Goal: Information Seeking & Learning: Obtain resource

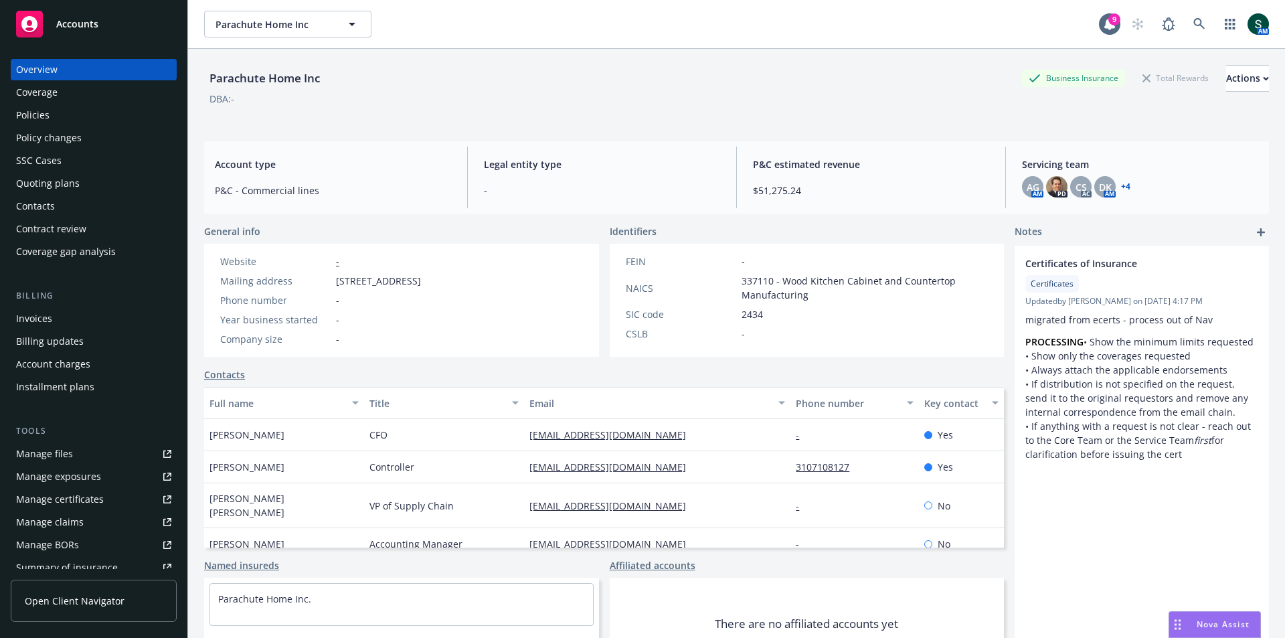
click at [31, 116] on div "Policies" at bounding box center [32, 114] width 33 height 21
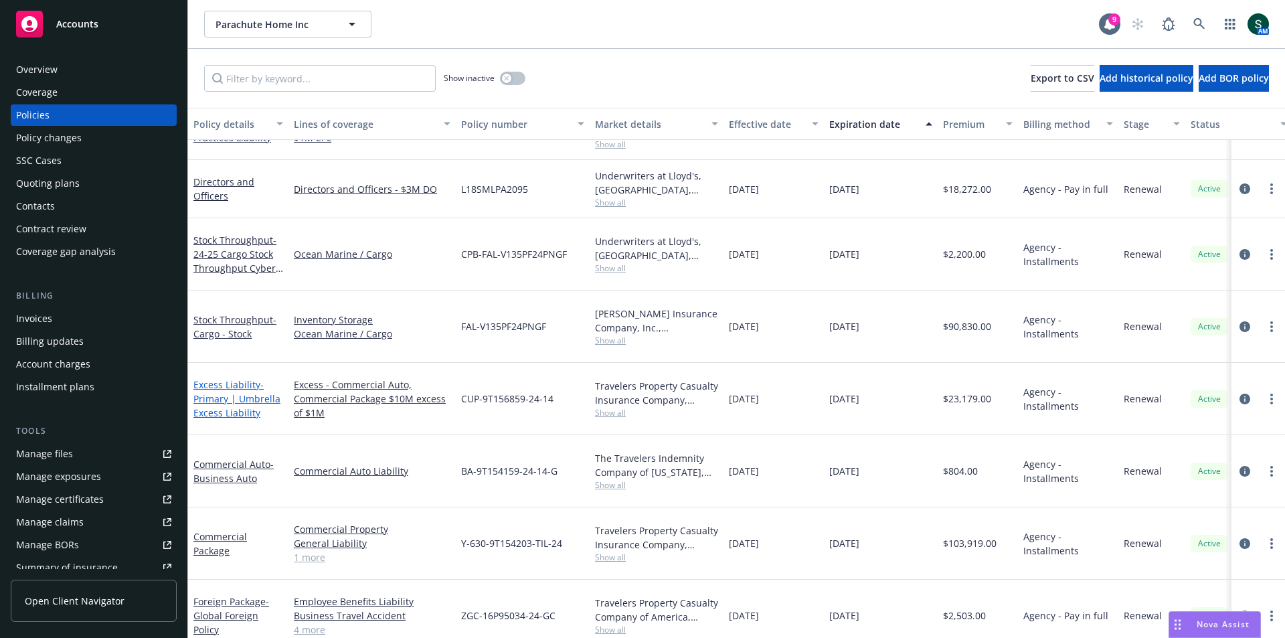
scroll to position [39, 0]
click at [234, 529] on div "Commercial Package" at bounding box center [238, 543] width 90 height 28
click at [210, 529] on link "Commercial Package" at bounding box center [220, 542] width 54 height 27
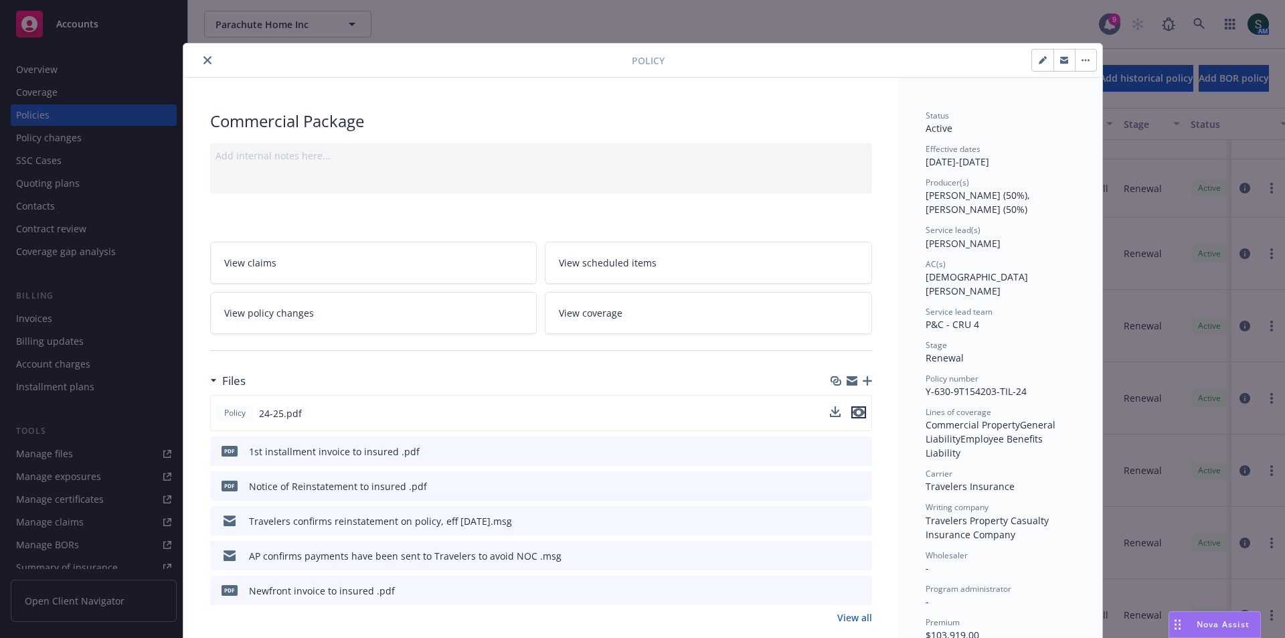
click at [854, 416] on icon "preview file" at bounding box center [859, 412] width 12 height 9
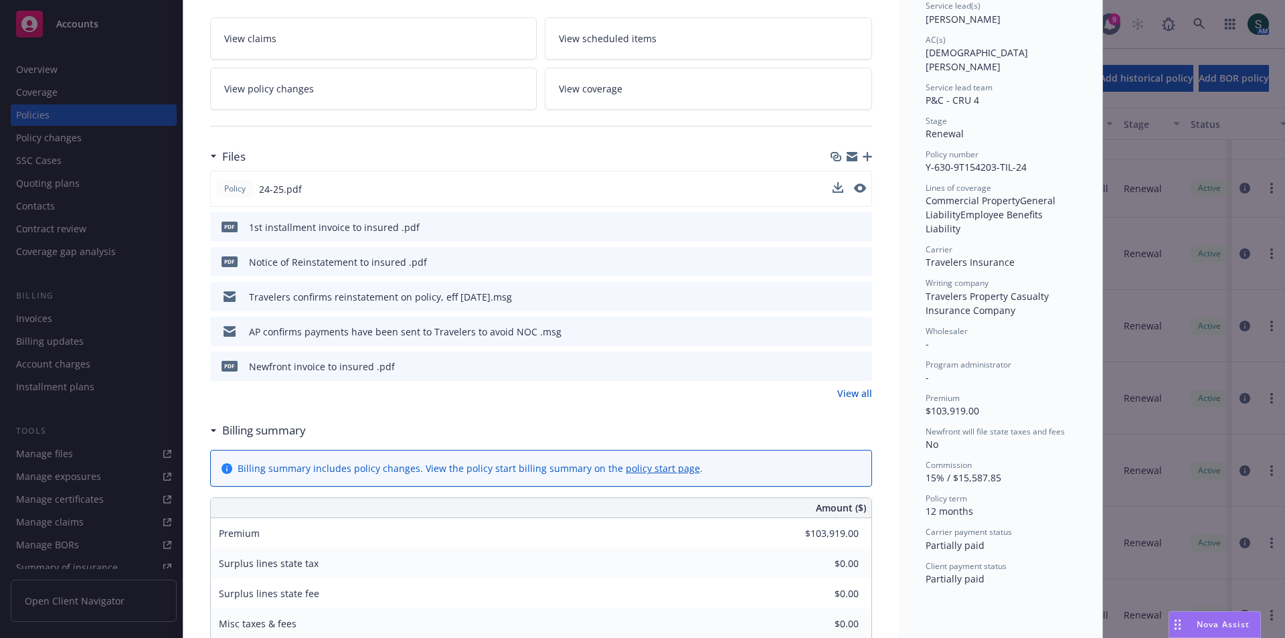
scroll to position [201, 0]
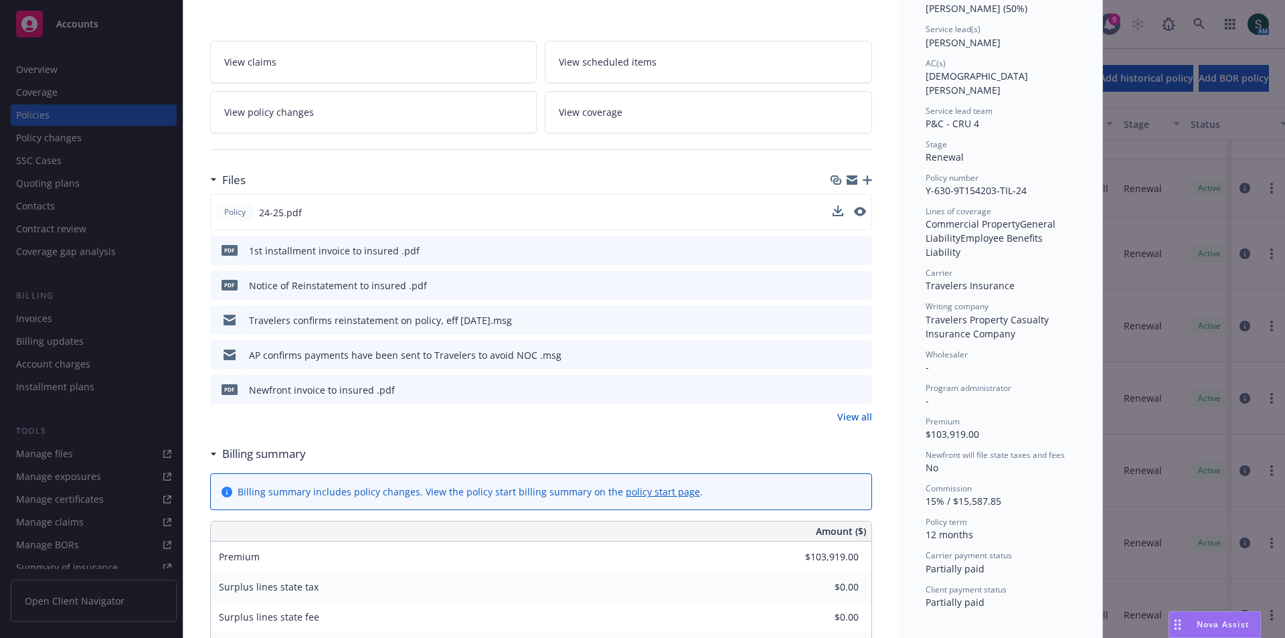
click at [855, 416] on link "View all" at bounding box center [854, 417] width 35 height 14
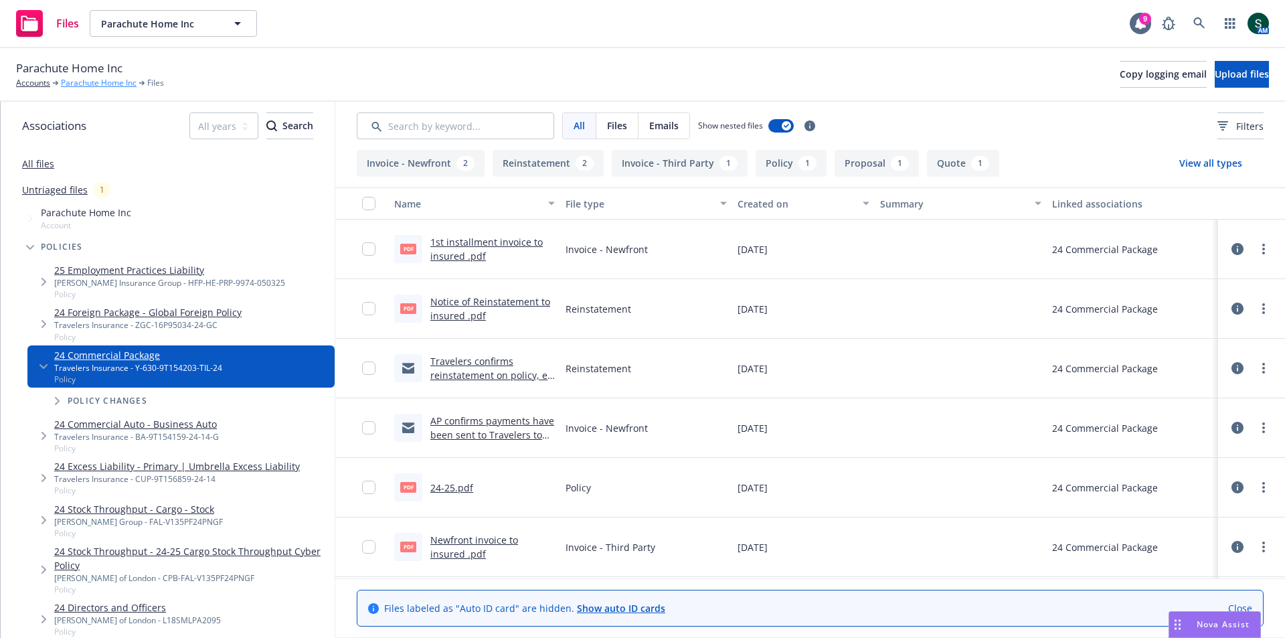
click at [78, 85] on link "Parachute Home Inc" at bounding box center [99, 83] width 76 height 12
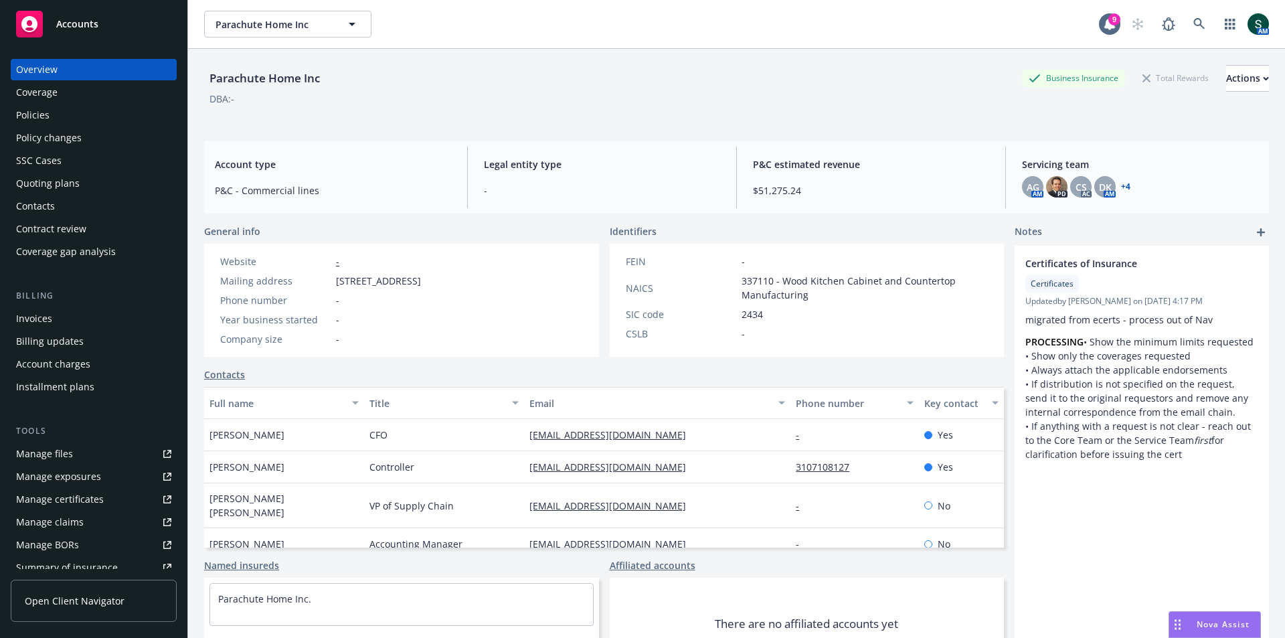
click at [78, 118] on div "Policies" at bounding box center [93, 114] width 155 height 21
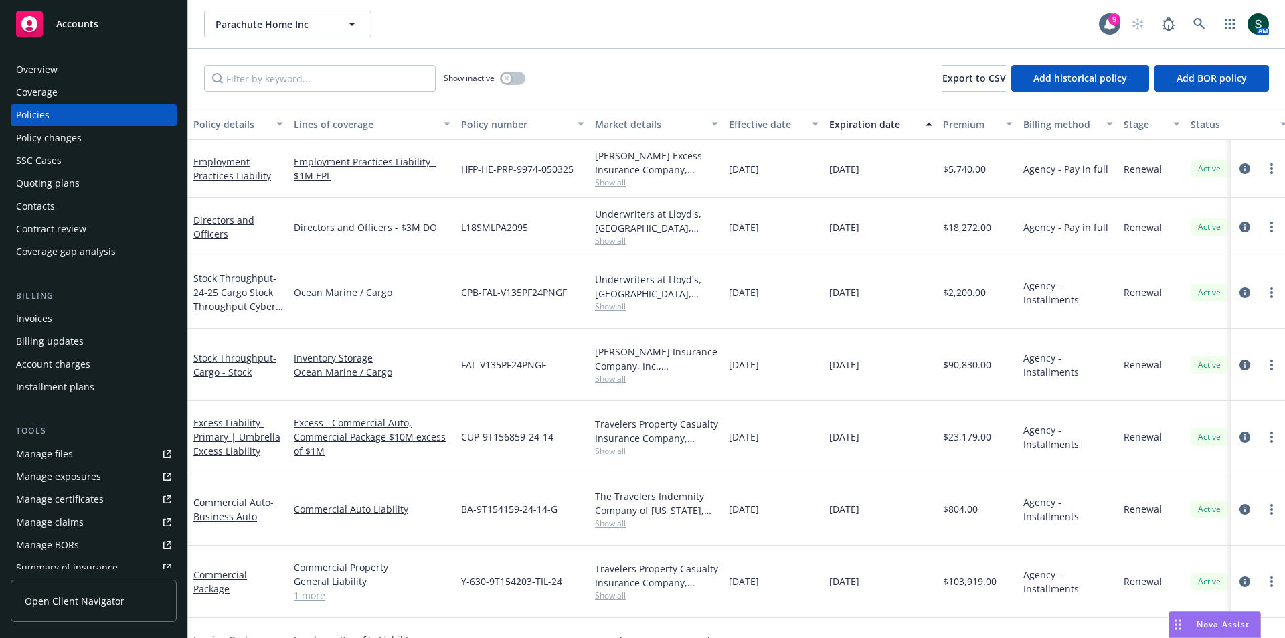
scroll to position [39, 0]
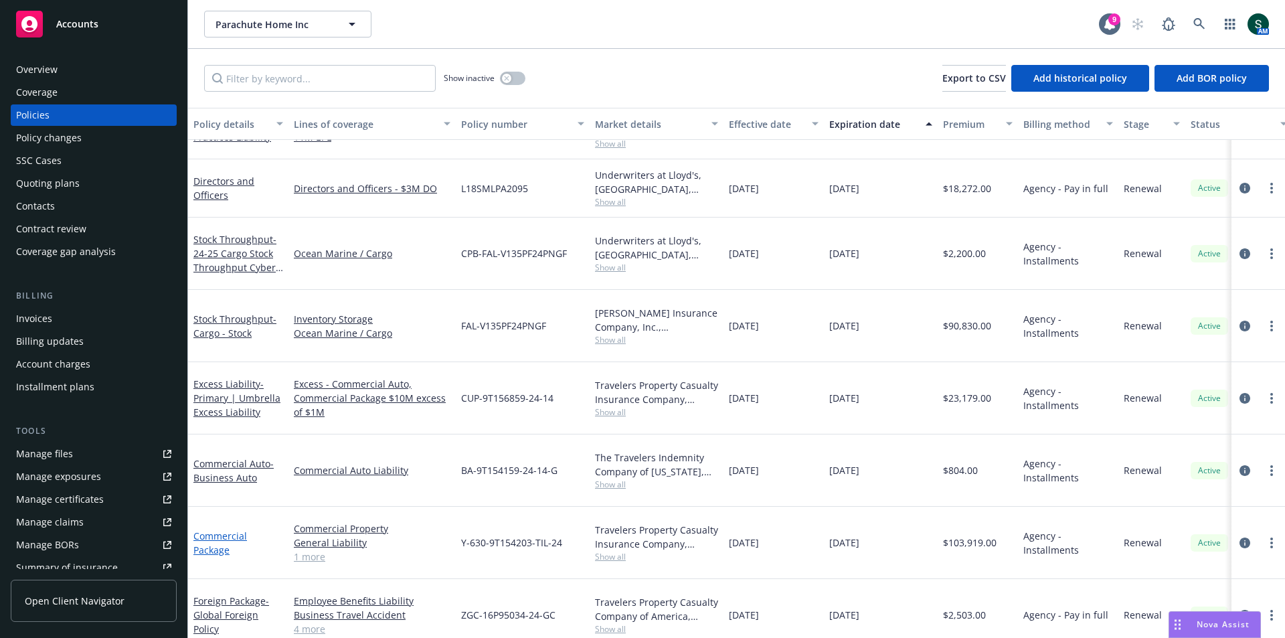
click at [213, 529] on link "Commercial Package" at bounding box center [220, 542] width 54 height 27
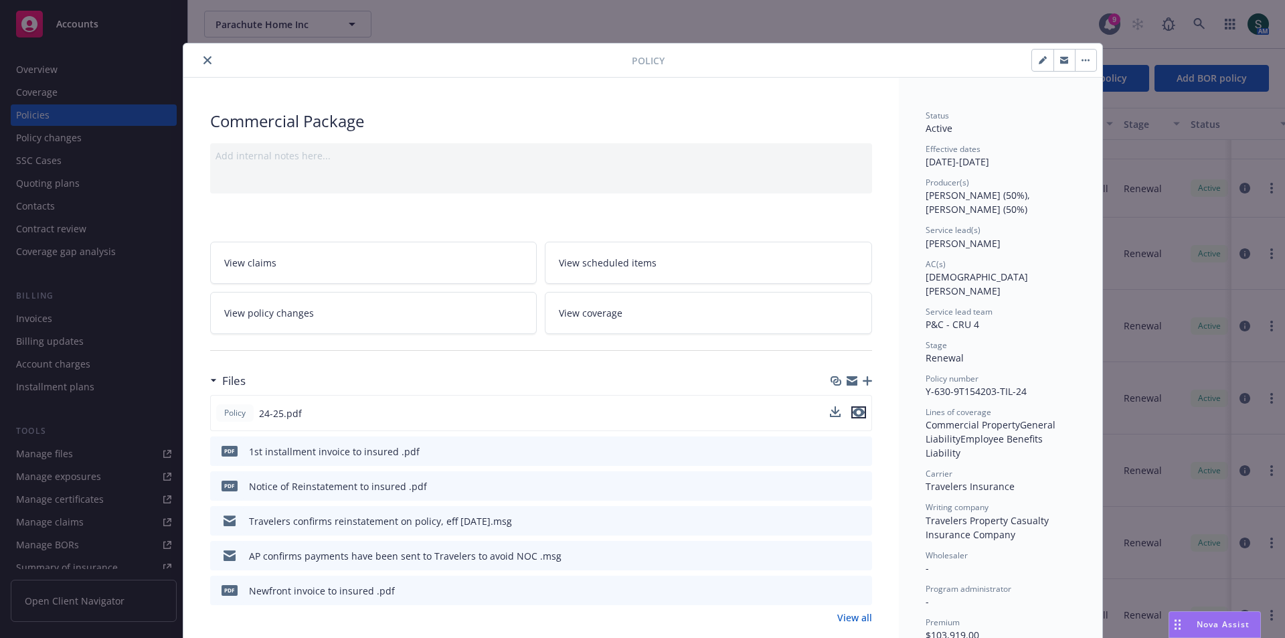
click at [858, 413] on icon "preview file" at bounding box center [859, 412] width 12 height 9
click at [204, 58] on icon "close" at bounding box center [207, 60] width 8 height 8
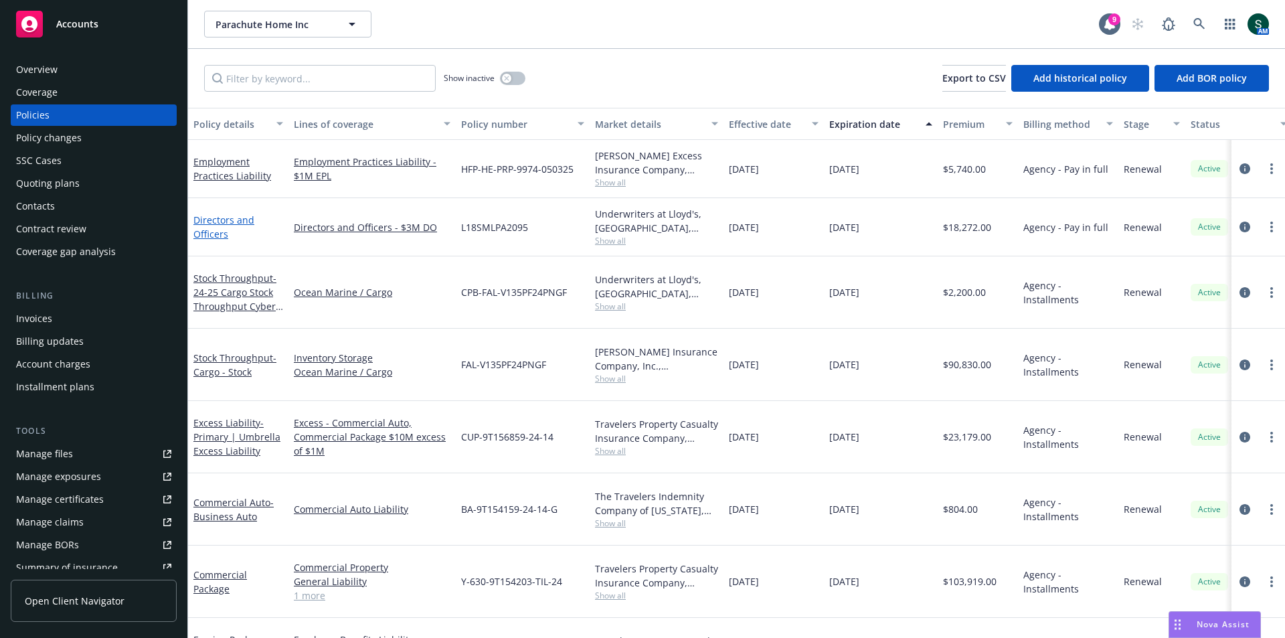
click at [216, 230] on link "Directors and Officers" at bounding box center [223, 227] width 61 height 27
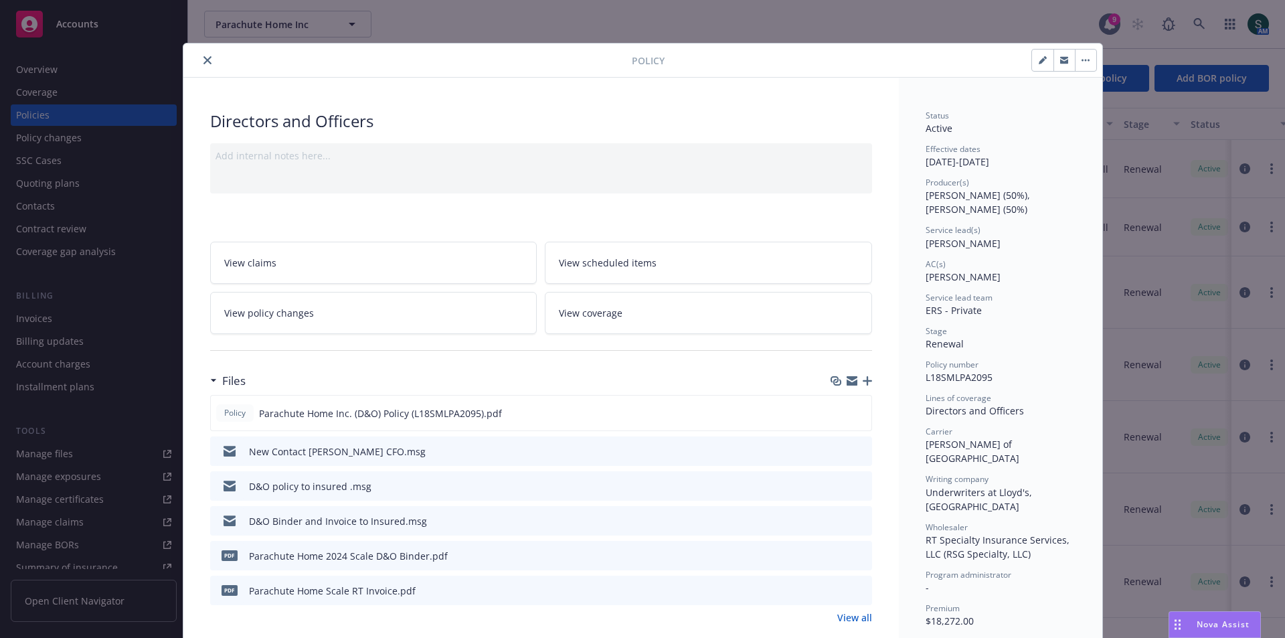
click at [205, 60] on icon "close" at bounding box center [207, 60] width 8 height 8
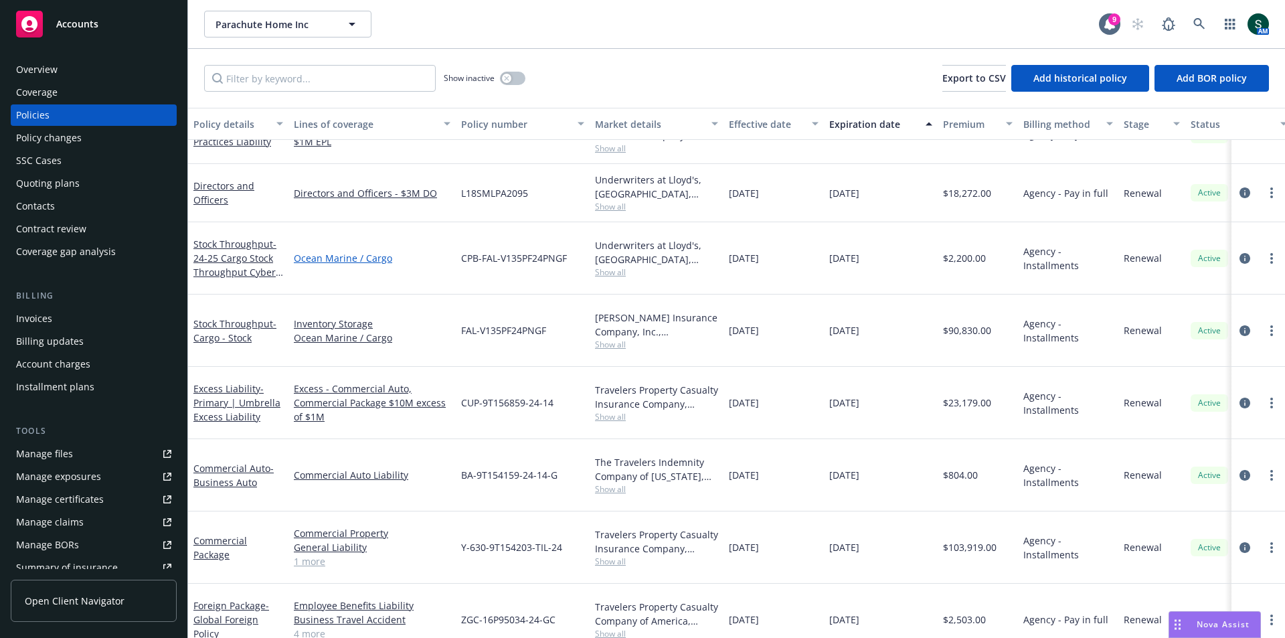
scroll to position [39, 0]
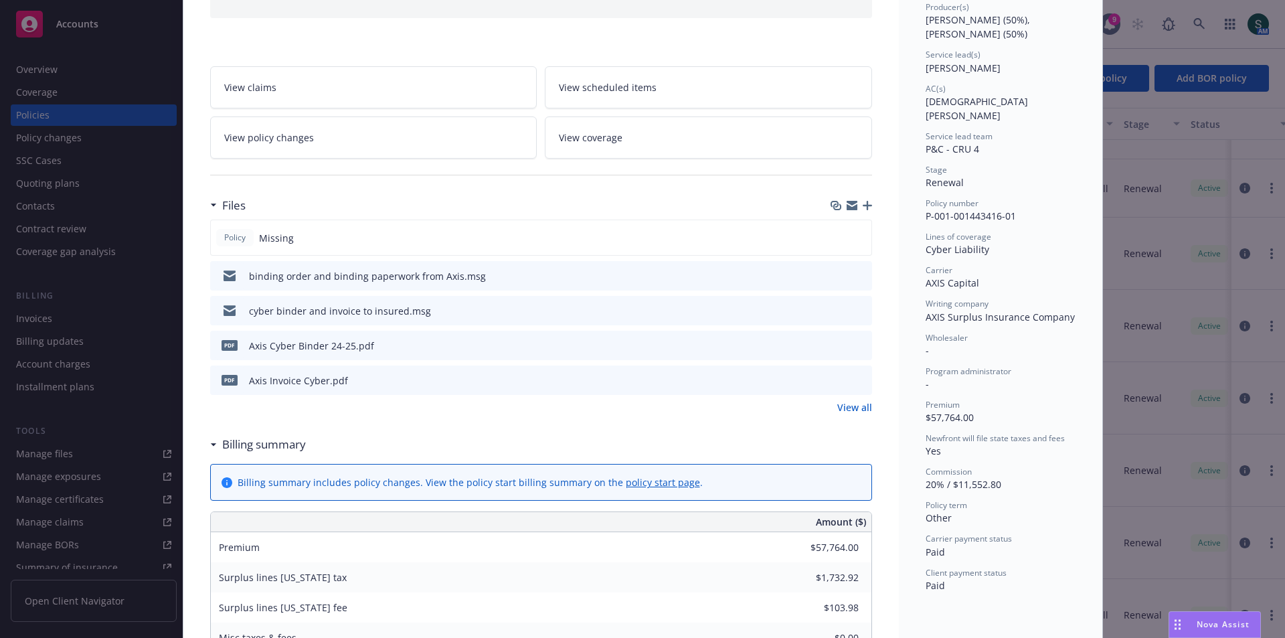
scroll to position [201, 0]
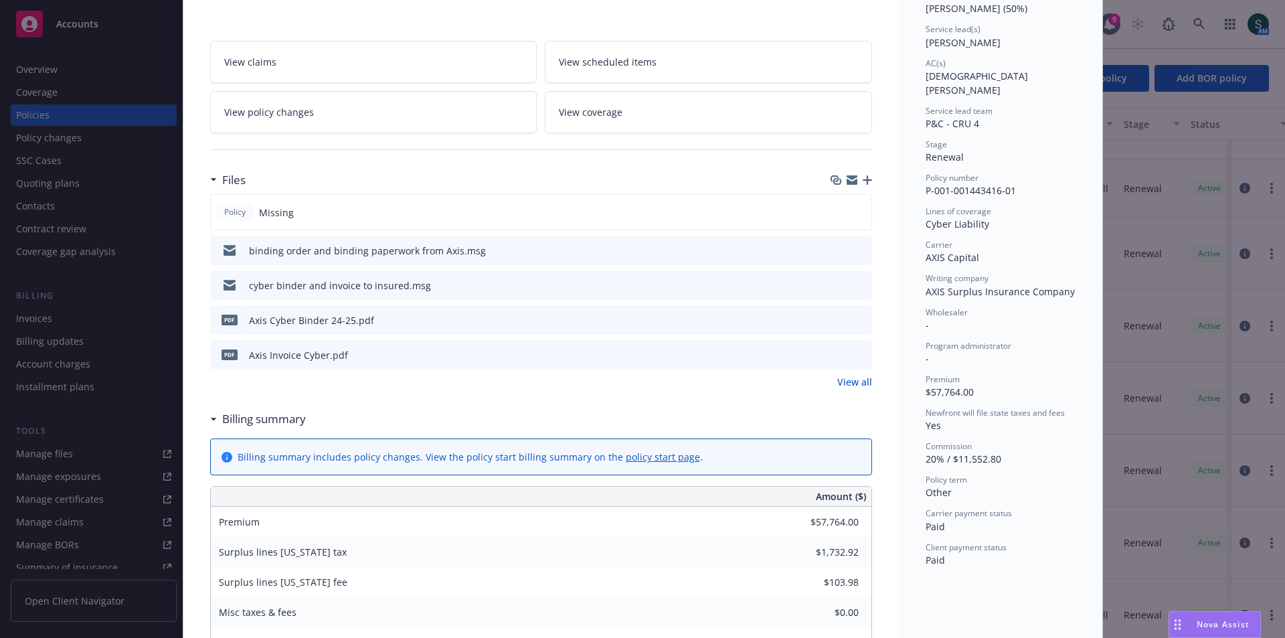
click at [839, 387] on link "View all" at bounding box center [854, 382] width 35 height 14
